Goal: Task Accomplishment & Management: Complete application form

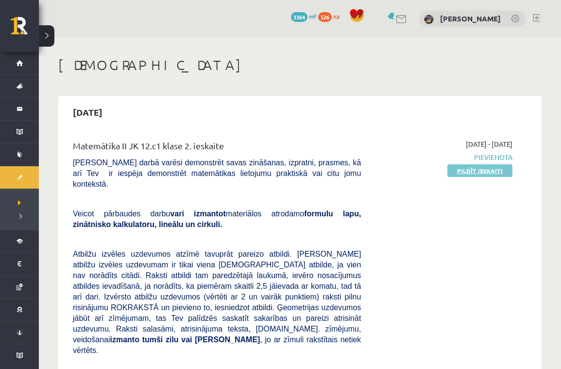
click at [497, 172] on link "Pildīt ieskaiti" at bounding box center [480, 170] width 65 height 13
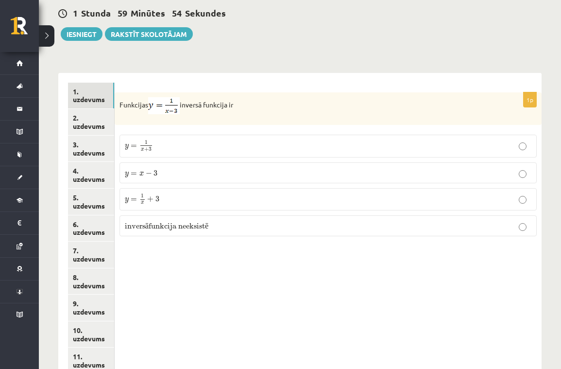
scroll to position [355, 0]
click at [182, 140] on p "y = 1 x + 3 y = 1 x + 3" at bounding box center [328, 146] width 407 height 13
click at [93, 116] on link "2. uzdevums" at bounding box center [91, 121] width 46 height 26
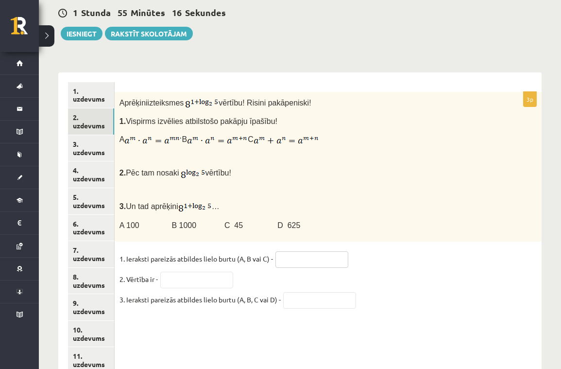
click at [310, 251] on input "text" at bounding box center [312, 259] width 73 height 17
type input "*"
click at [185, 274] on input "text" at bounding box center [196, 280] width 73 height 17
type input "***"
click at [309, 294] on input "text" at bounding box center [319, 300] width 73 height 17
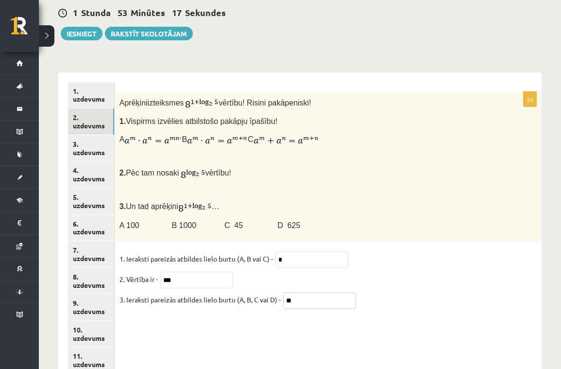
type input "*"
click at [83, 145] on link "3. uzdevums" at bounding box center [91, 148] width 46 height 26
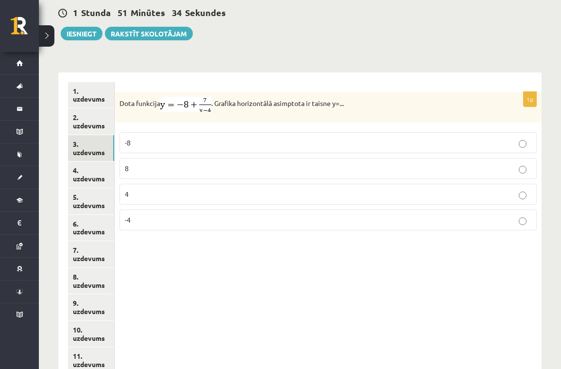
click at [252, 138] on p "-8" at bounding box center [328, 143] width 407 height 10
click at [84, 168] on link "4. uzdevums" at bounding box center [91, 174] width 46 height 26
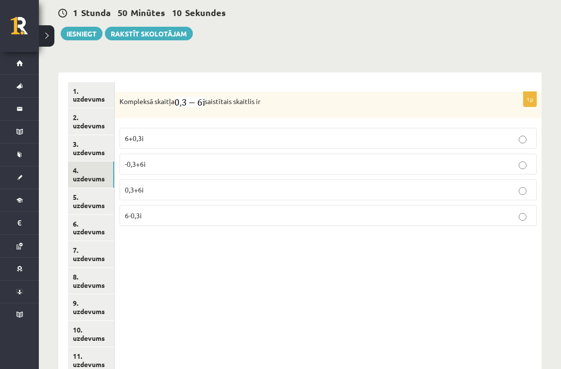
click at [159, 189] on label "0,3+6i" at bounding box center [329, 189] width 418 height 21
click at [81, 193] on link "5. uzdevums" at bounding box center [91, 201] width 46 height 26
click at [152, 210] on p "-5+0,8i" at bounding box center [328, 215] width 407 height 10
click at [149, 133] on p "0,8-5i" at bounding box center [328, 138] width 407 height 10
click at [85, 215] on link "6. uzdevums" at bounding box center [91, 228] width 46 height 26
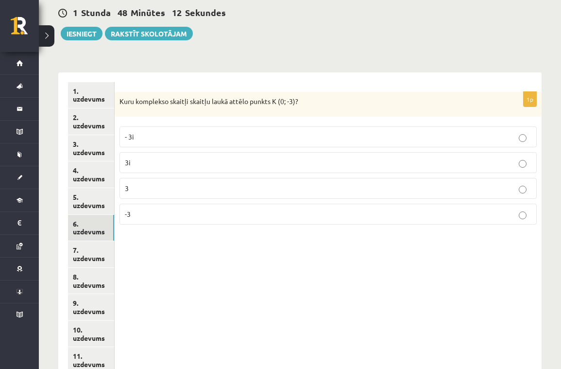
click at [223, 132] on p "- 3i" at bounding box center [328, 137] width 407 height 10
click at [85, 244] on link "7. uzdevums" at bounding box center [91, 254] width 46 height 26
click at [159, 211] on p "28" at bounding box center [328, 215] width 407 height 10
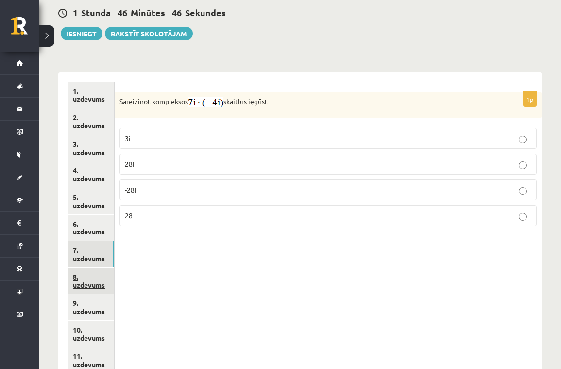
click at [90, 269] on link "8. uzdevums" at bounding box center [91, 281] width 46 height 26
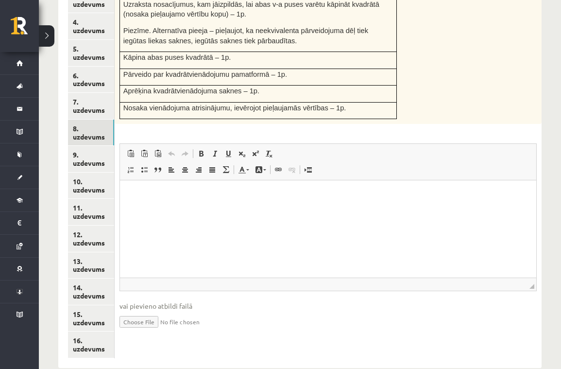
scroll to position [504, 0]
click at [143, 314] on input "file" at bounding box center [329, 322] width 418 height 20
type input "**********"
click at [87, 146] on link "9. uzdevums" at bounding box center [91, 159] width 46 height 26
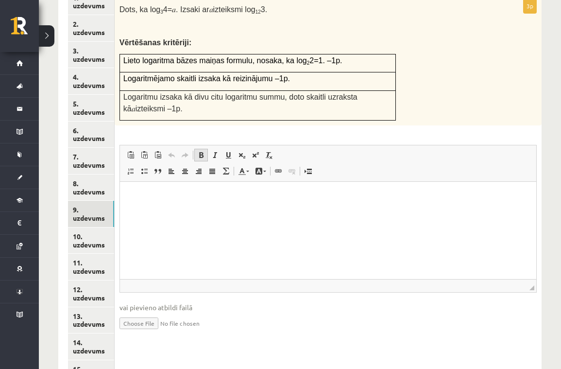
scroll to position [450, 0]
click at [149, 312] on input "file" at bounding box center [329, 322] width 418 height 20
type input "**********"
click at [78, 228] on link "10. uzdevums" at bounding box center [91, 240] width 46 height 26
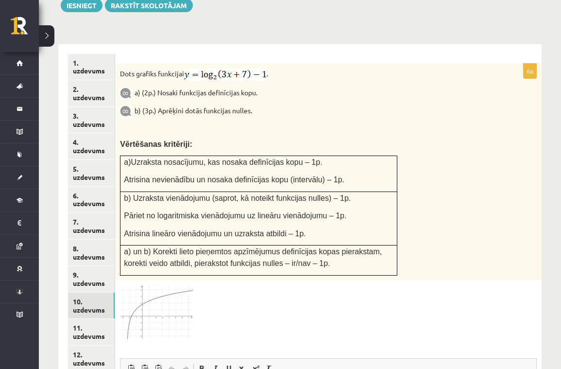
scroll to position [380, 0]
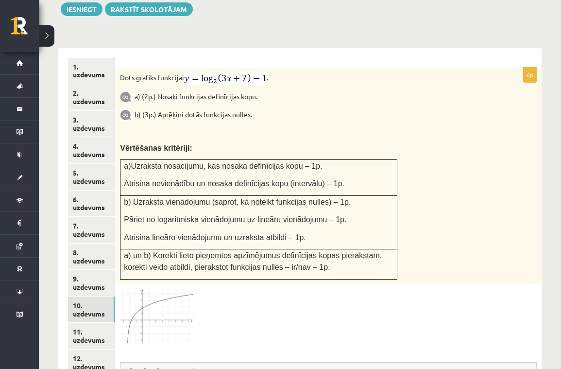
click at [179, 296] on img at bounding box center [156, 315] width 73 height 53
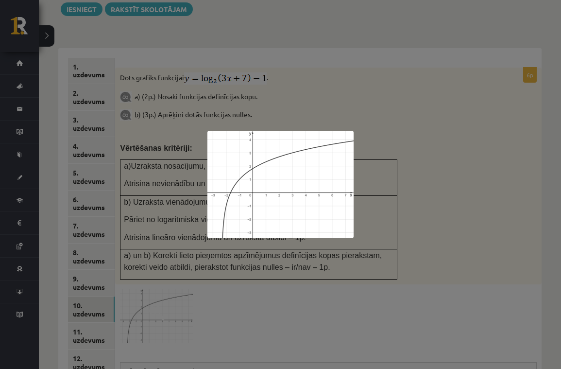
click at [432, 260] on div at bounding box center [280, 184] width 561 height 369
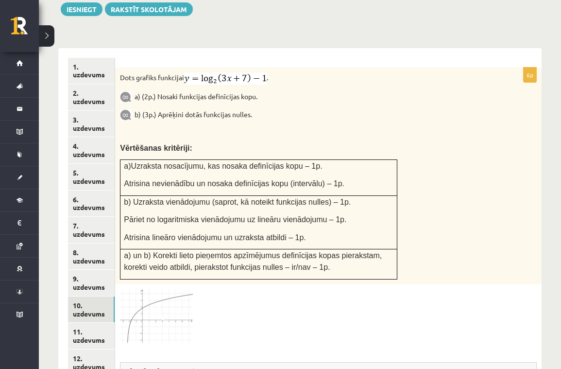
click at [153, 305] on span at bounding box center [157, 313] width 16 height 16
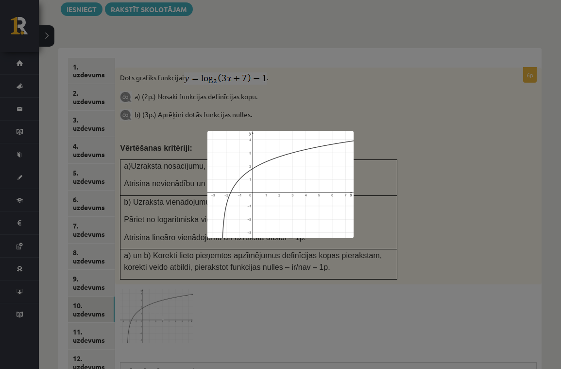
click at [286, 265] on div at bounding box center [280, 184] width 561 height 369
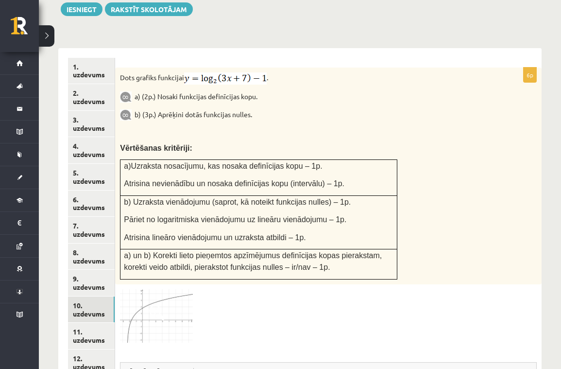
click at [154, 289] on img at bounding box center [156, 315] width 73 height 53
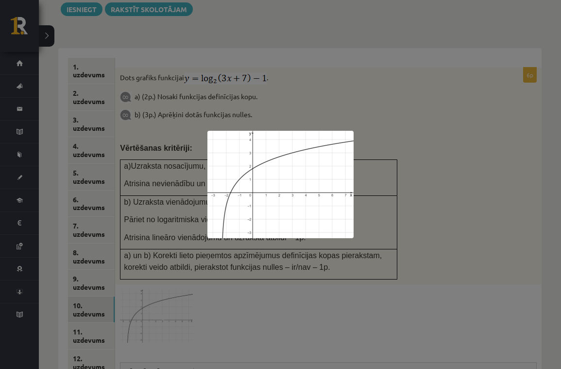
click at [148, 190] on div at bounding box center [280, 184] width 561 height 369
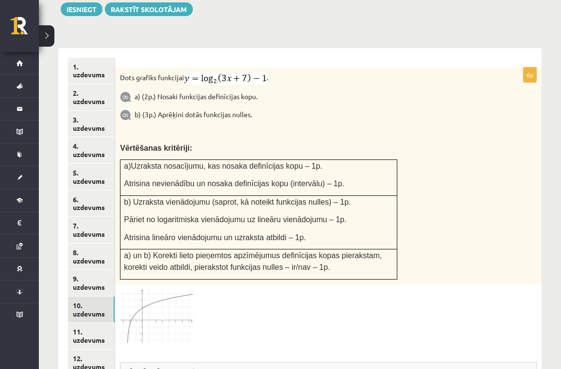
click at [150, 307] on img at bounding box center [156, 315] width 73 height 53
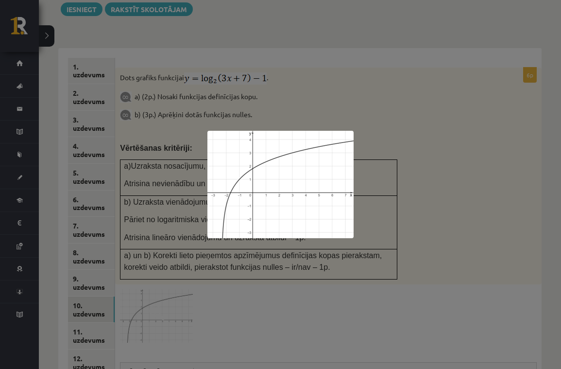
drag, startPoint x: 180, startPoint y: 275, endPoint x: 188, endPoint y: 270, distance: 9.2
click at [181, 275] on div at bounding box center [280, 184] width 561 height 369
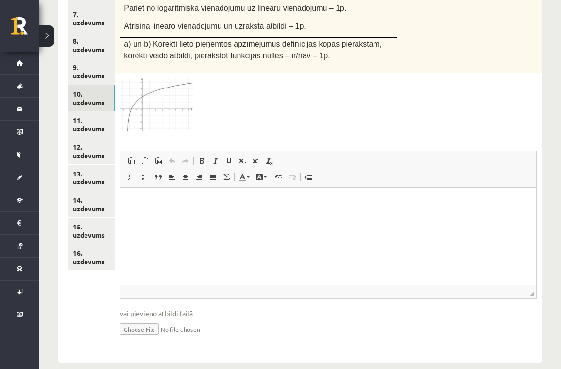
scroll to position [591, 0]
click at [144, 319] on input "file" at bounding box center [328, 329] width 417 height 20
type input "**********"
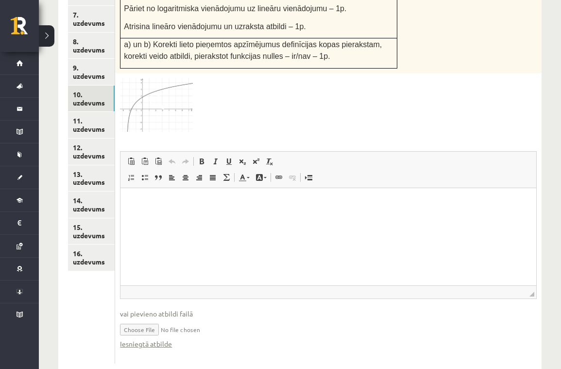
click at [91, 112] on link "11. uzdevums" at bounding box center [91, 125] width 47 height 26
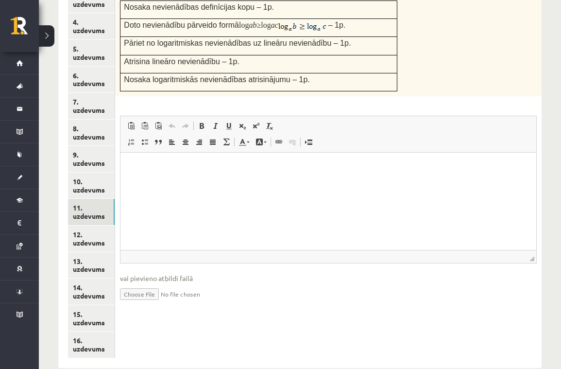
scroll to position [504, 0]
click at [130, 284] on input "file" at bounding box center [328, 294] width 417 height 20
type input "**********"
click at [91, 226] on link "12. uzdevums" at bounding box center [91, 239] width 47 height 26
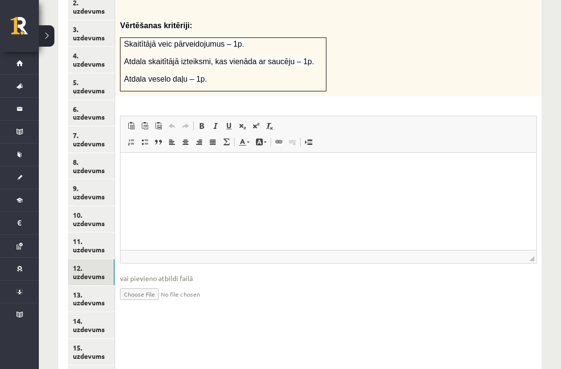
scroll to position [471, 0]
click at [133, 282] on input "file" at bounding box center [328, 292] width 417 height 20
type input "**********"
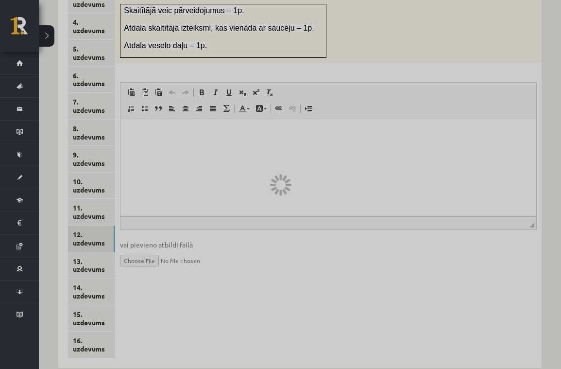
scroll to position [504, 0]
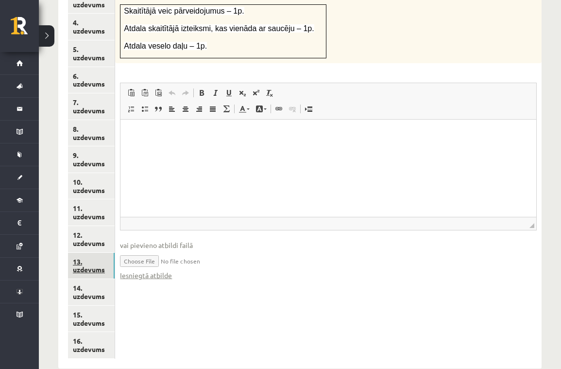
click at [80, 253] on link "13. uzdevums" at bounding box center [91, 266] width 47 height 26
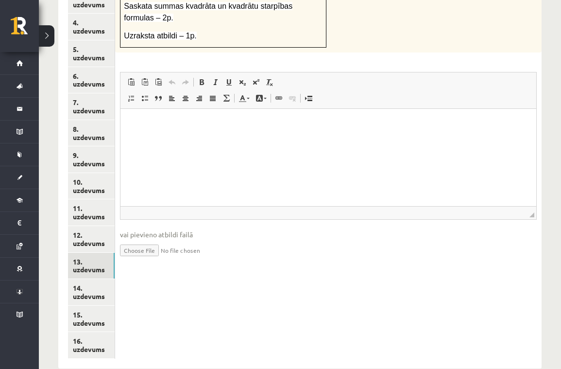
click at [156, 240] on input "file" at bounding box center [328, 250] width 417 height 20
type input "**********"
click at [101, 279] on link "14. uzdevums" at bounding box center [91, 292] width 47 height 26
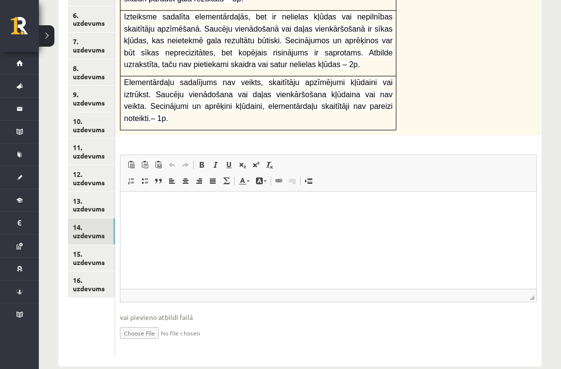
scroll to position [564, 0]
click at [146, 322] on input "file" at bounding box center [328, 332] width 417 height 20
type input "**********"
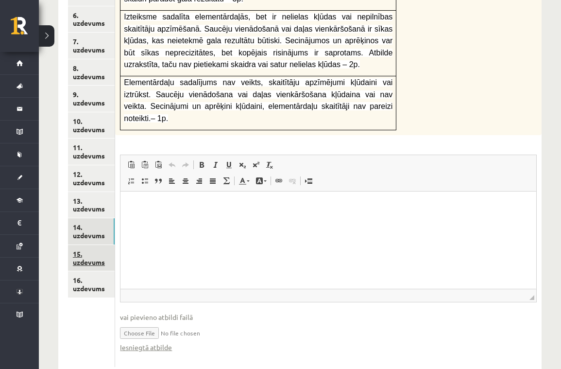
click at [84, 245] on link "15. uzdevums" at bounding box center [91, 258] width 47 height 26
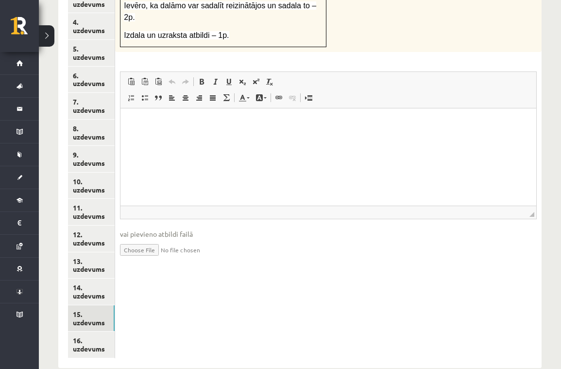
scroll to position [504, 0]
click at [147, 240] on input "file" at bounding box center [328, 250] width 417 height 20
type input "**********"
click at [84, 332] on link "16. uzdevums" at bounding box center [91, 345] width 47 height 26
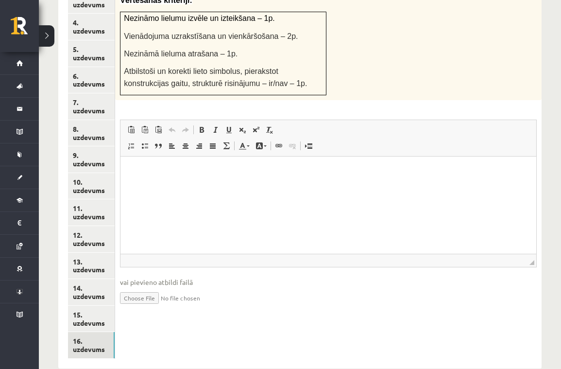
click at [142, 287] on input "file" at bounding box center [328, 297] width 417 height 20
type input "**********"
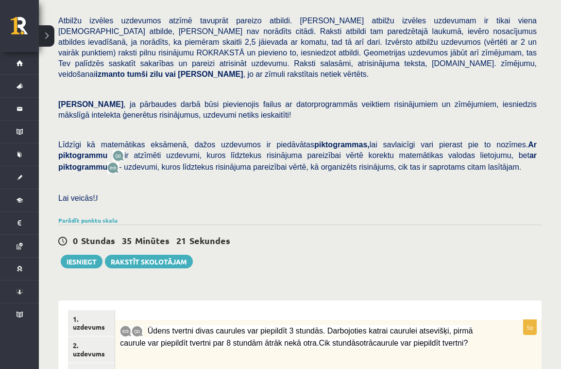
scroll to position [129, 0]
click at [91, 256] on button "Iesniegt" at bounding box center [82, 261] width 42 height 14
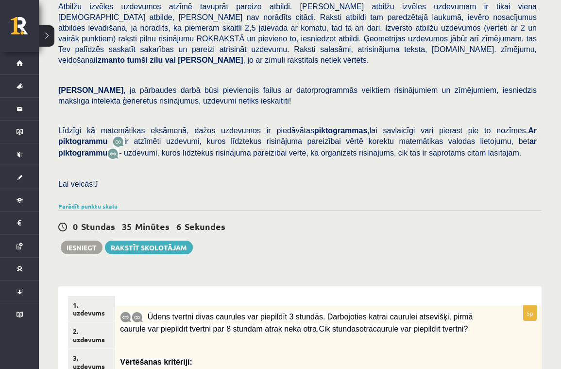
scroll to position [115, 0]
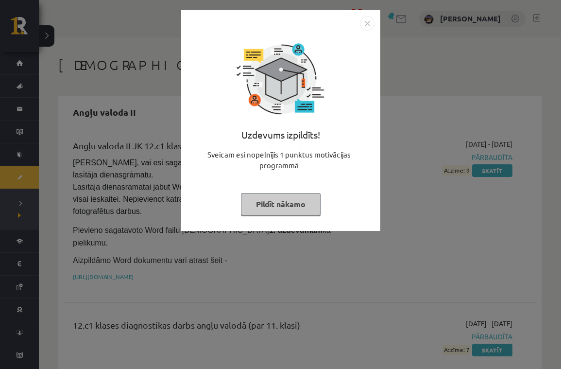
scroll to position [0, 0]
drag, startPoint x: 278, startPoint y: 197, endPoint x: 296, endPoint y: 204, distance: 19.1
click at [279, 197] on button "Pildīt nākamo" at bounding box center [281, 204] width 80 height 22
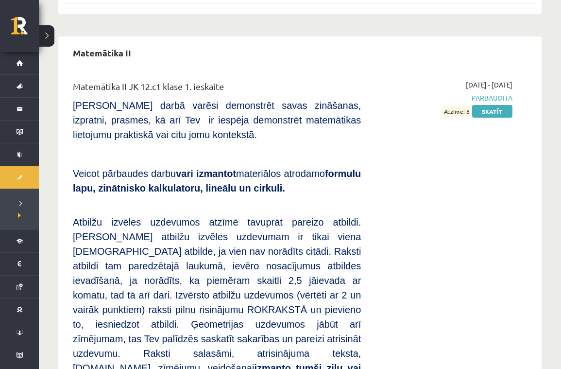
scroll to position [2920, 0]
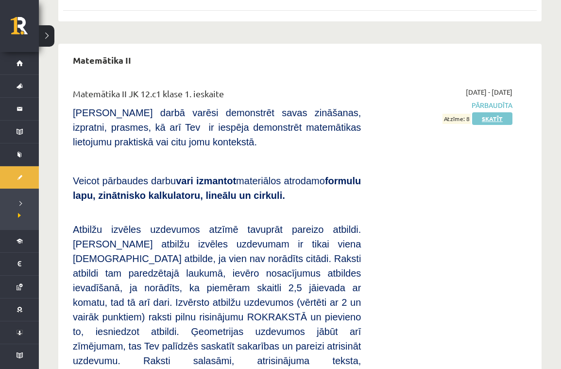
click at [498, 112] on link "Skatīt" at bounding box center [492, 118] width 40 height 13
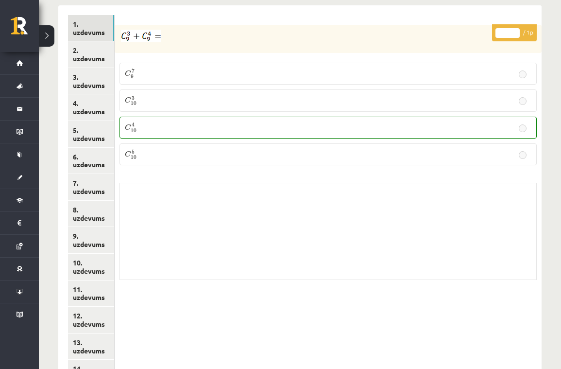
scroll to position [510, 0]
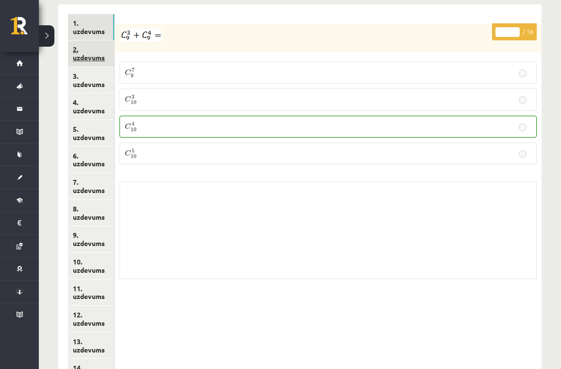
click at [91, 52] on link "2. uzdevums" at bounding box center [91, 53] width 46 height 26
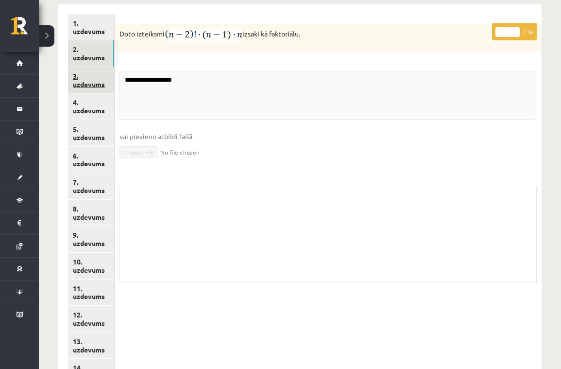
click at [96, 85] on link "3. uzdevums" at bounding box center [91, 80] width 46 height 26
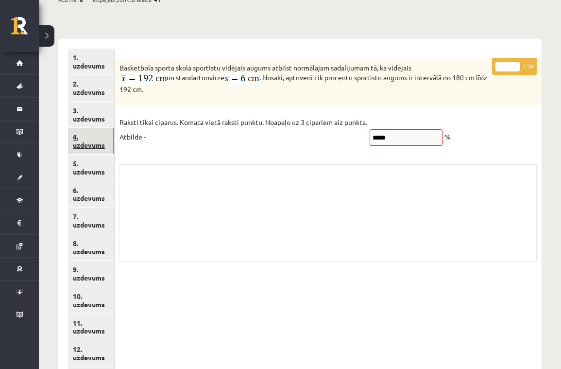
scroll to position [478, 0]
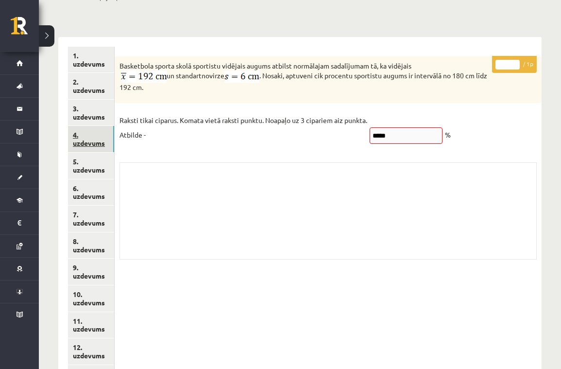
click at [80, 138] on link "4. uzdevums" at bounding box center [91, 139] width 46 height 26
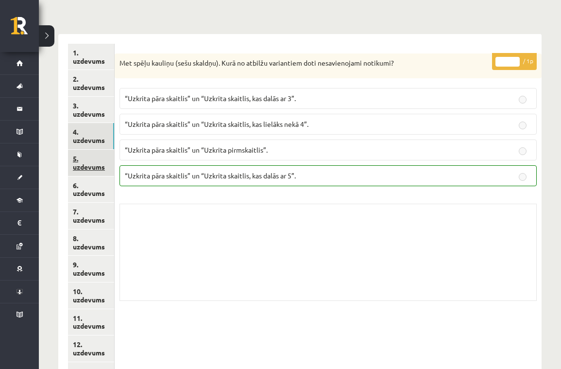
click at [83, 154] on link "5. uzdevums" at bounding box center [91, 163] width 46 height 26
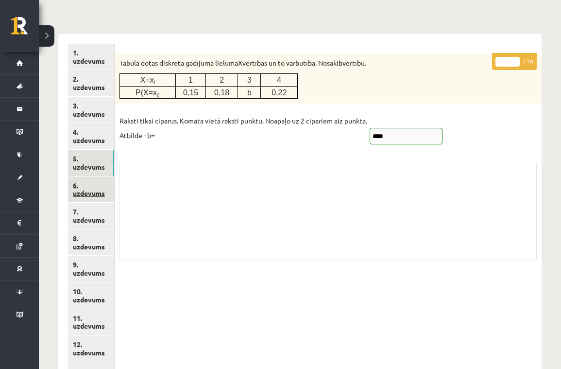
click at [83, 186] on link "6. uzdevums" at bounding box center [91, 189] width 46 height 26
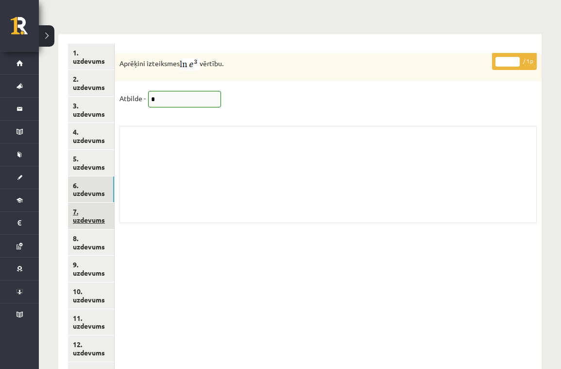
click at [85, 211] on link "7. uzdevums" at bounding box center [91, 216] width 46 height 26
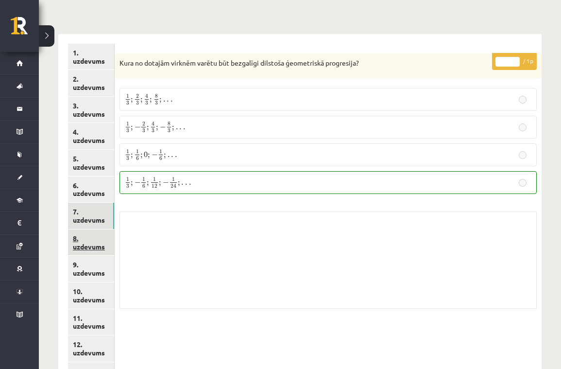
drag, startPoint x: 84, startPoint y: 235, endPoint x: 87, endPoint y: 244, distance: 9.8
click at [84, 235] on link "8. uzdevums" at bounding box center [91, 242] width 46 height 26
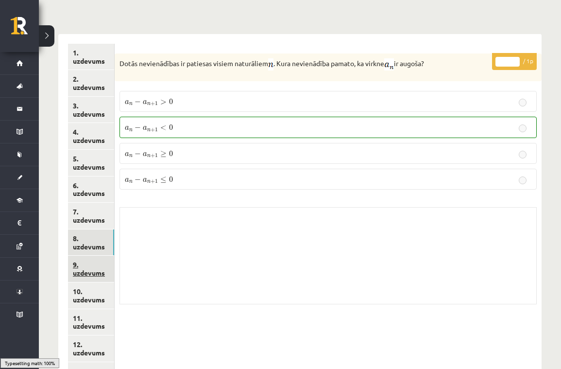
click at [88, 267] on link "9. uzdevums" at bounding box center [91, 269] width 46 height 26
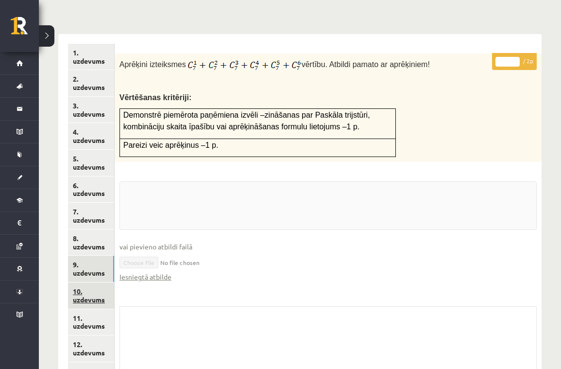
click at [85, 298] on link "10. uzdevums" at bounding box center [91, 295] width 46 height 26
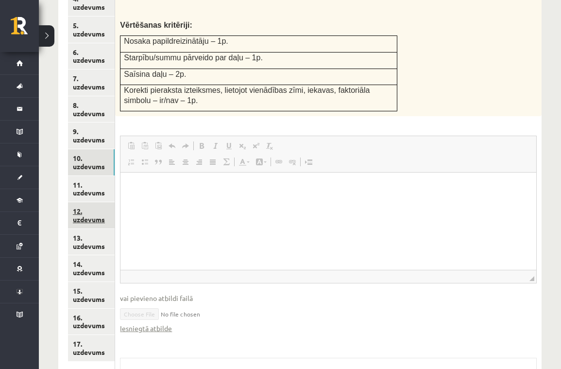
scroll to position [0, 0]
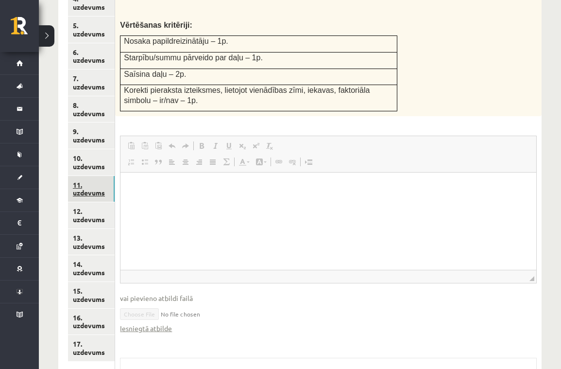
click at [82, 181] on link "11. uzdevums" at bounding box center [91, 189] width 47 height 26
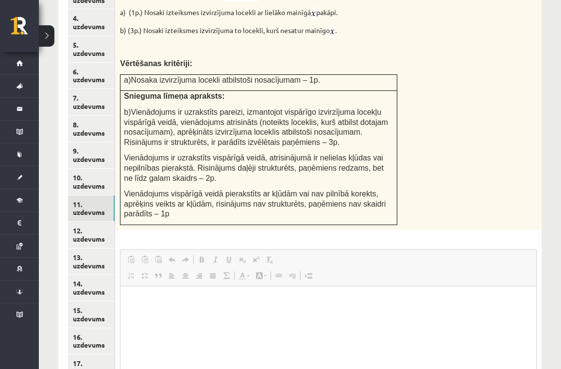
scroll to position [603, 0]
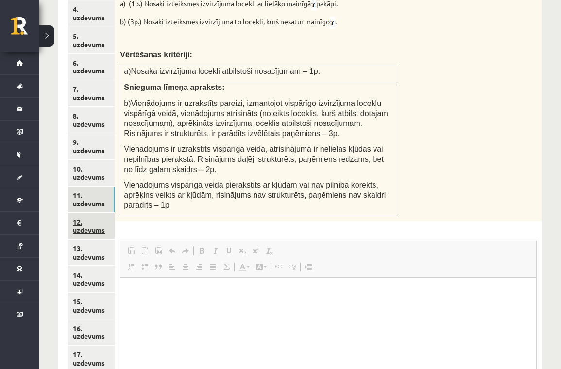
click at [96, 220] on link "12. uzdevums" at bounding box center [91, 226] width 47 height 26
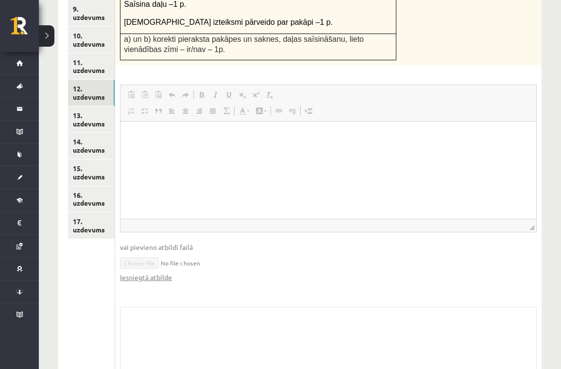
scroll to position [0, 0]
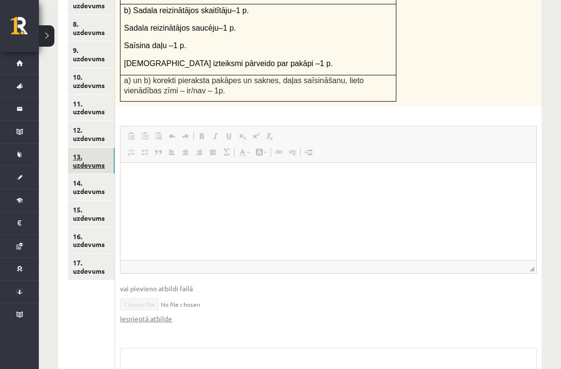
click at [94, 151] on link "13. uzdevums" at bounding box center [91, 161] width 47 height 26
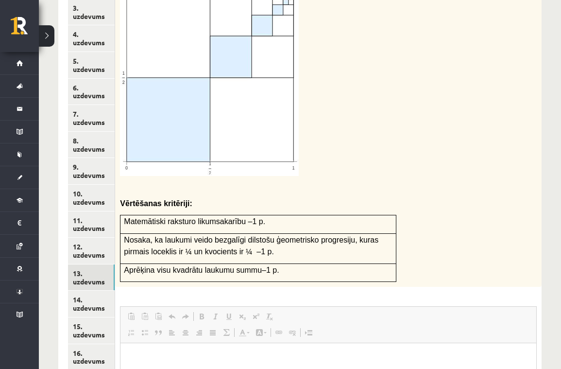
scroll to position [578, 0]
click at [82, 275] on link "13. uzdevums" at bounding box center [91, 277] width 47 height 26
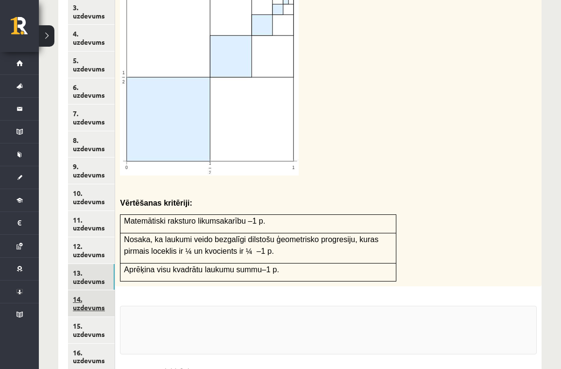
click at [83, 290] on link "14. uzdevums" at bounding box center [91, 303] width 47 height 26
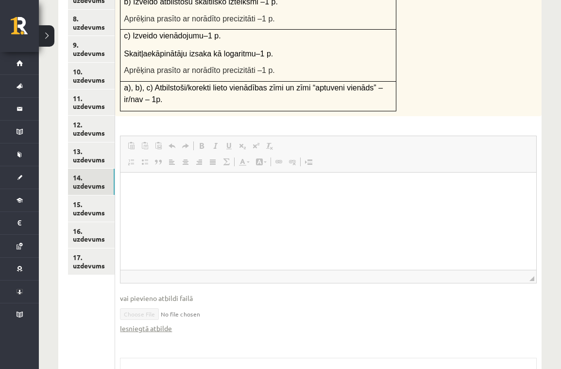
scroll to position [701, 0]
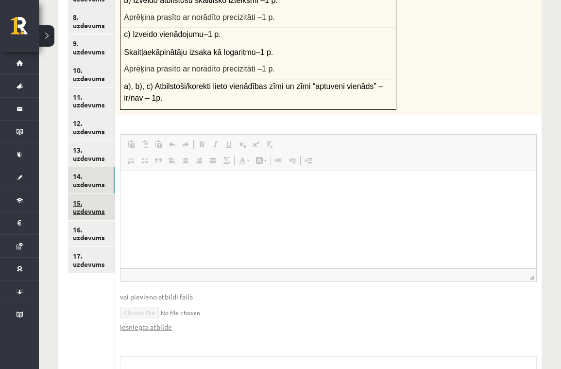
click at [72, 194] on link "15. uzdevums" at bounding box center [91, 207] width 47 height 26
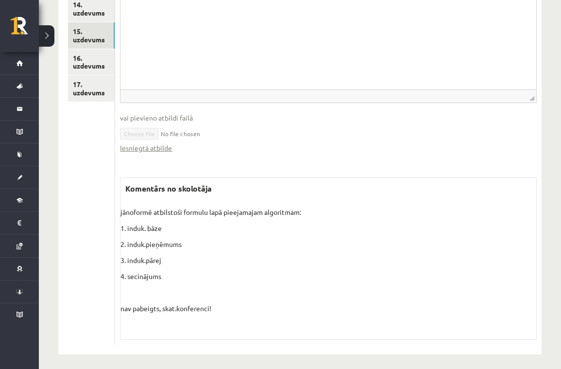
scroll to position [872, 0]
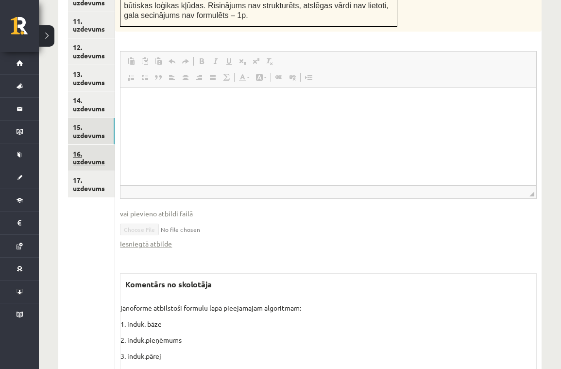
click at [75, 148] on link "16. uzdevums" at bounding box center [91, 158] width 47 height 26
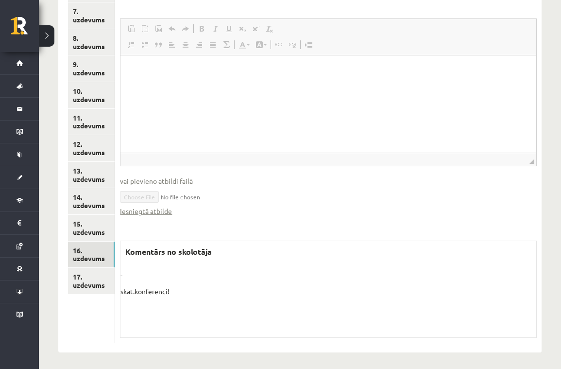
scroll to position [680, 0]
click at [92, 272] on link "17. uzdevums" at bounding box center [91, 281] width 47 height 26
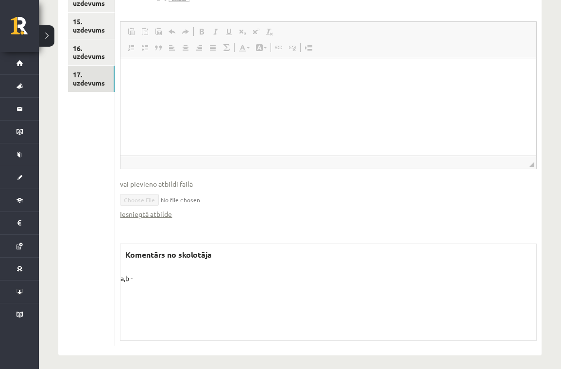
scroll to position [882, 0]
click at [85, 13] on link "15. uzdevums" at bounding box center [91, 26] width 47 height 26
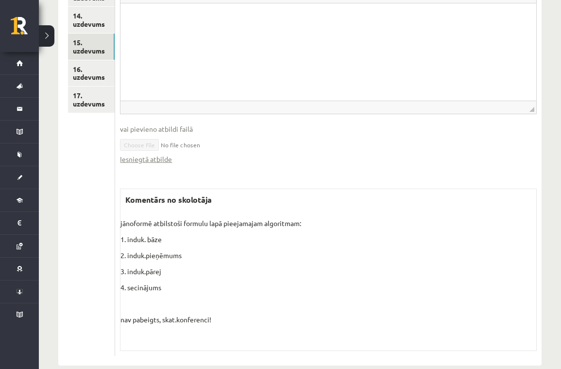
scroll to position [864, 0]
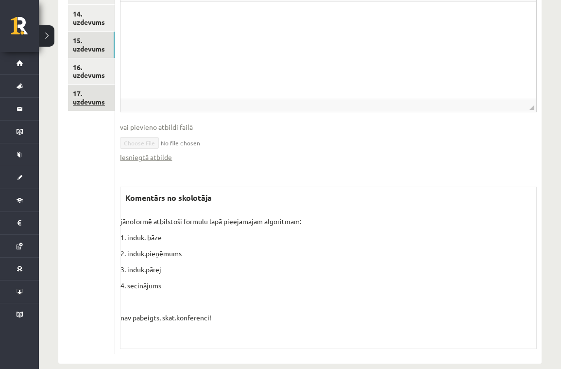
click at [89, 85] on link "17. uzdevums" at bounding box center [91, 98] width 47 height 26
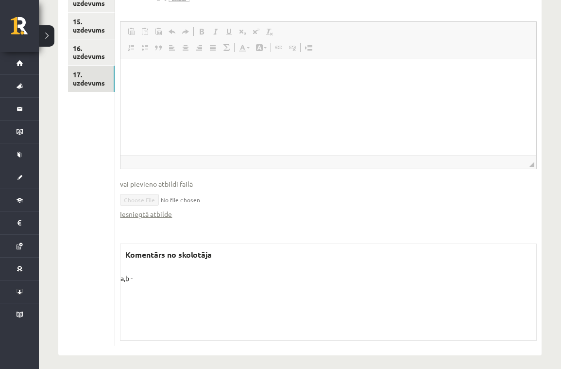
scroll to position [882, 0]
drag, startPoint x: 122, startPoint y: 273, endPoint x: 158, endPoint y: 274, distance: 36.0
click at [158, 274] on p "a,b -" at bounding box center [329, 279] width 416 height 10
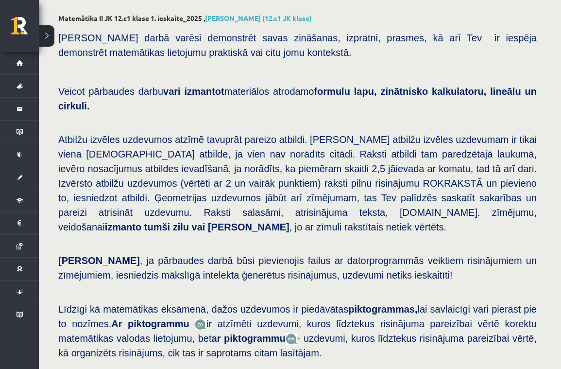
scroll to position [43, 0]
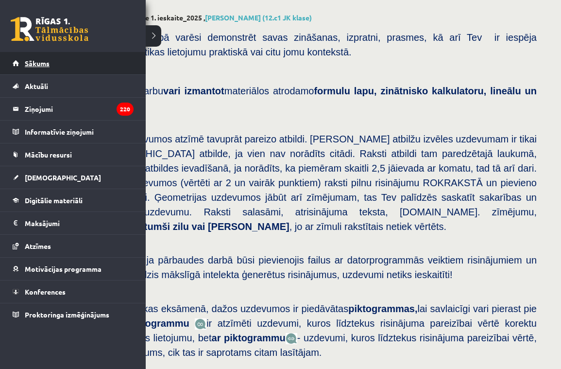
click at [43, 59] on link "Sākums" at bounding box center [73, 63] width 121 height 22
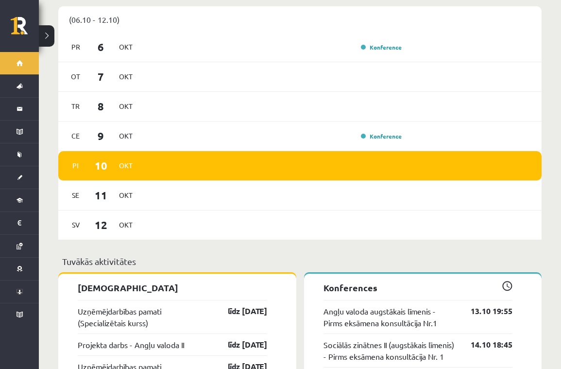
scroll to position [536, 0]
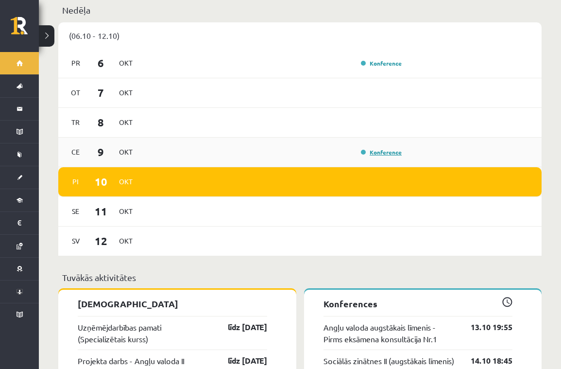
click at [372, 148] on link "Konference" at bounding box center [381, 152] width 41 height 8
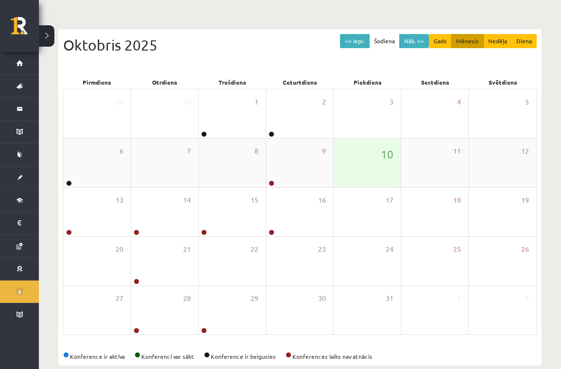
scroll to position [79, 0]
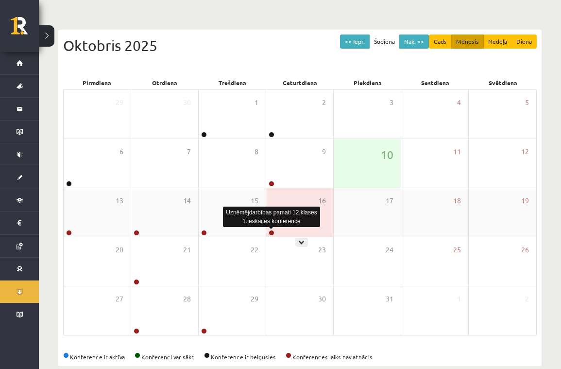
click at [271, 233] on link at bounding box center [272, 233] width 6 height 6
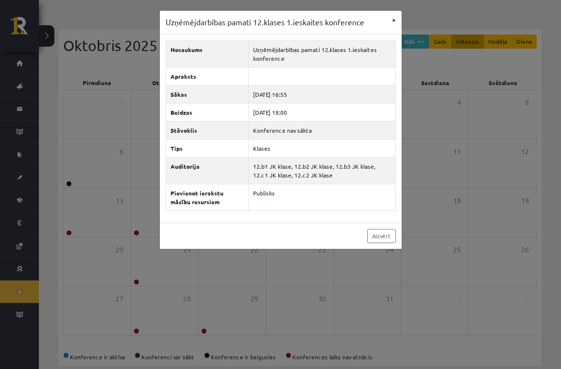
click at [395, 20] on button "×" at bounding box center [394, 20] width 16 height 18
